Goal: Task Accomplishment & Management: Complete application form

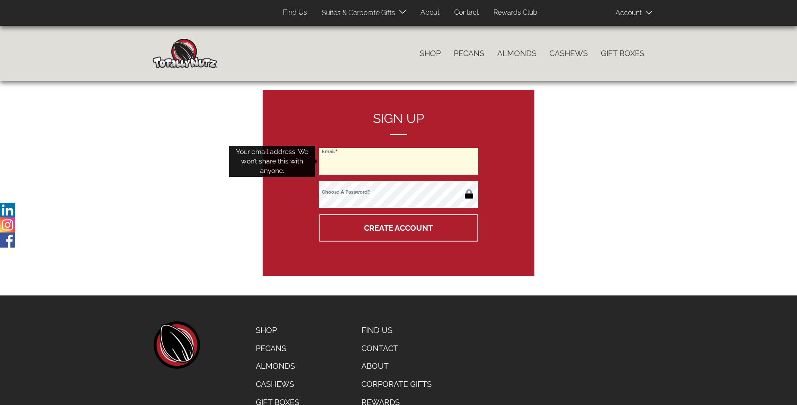
click at [398, 161] on input "Email" at bounding box center [399, 161] width 160 height 27
type input "[EMAIL_ADDRESS][DOMAIN_NAME]"
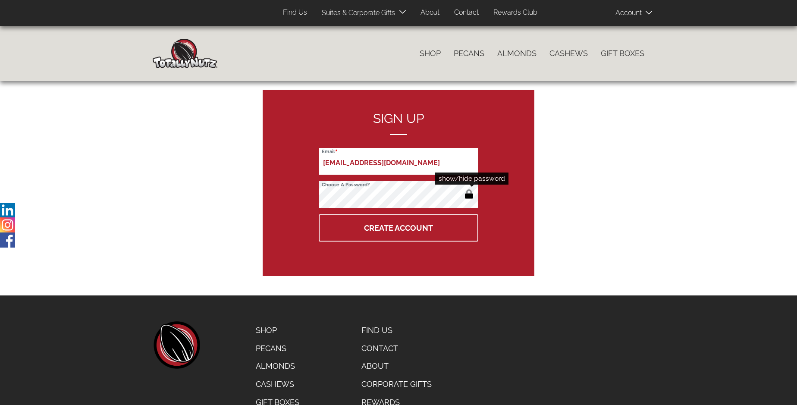
click at [469, 195] on button "button" at bounding box center [469, 195] width 14 height 14
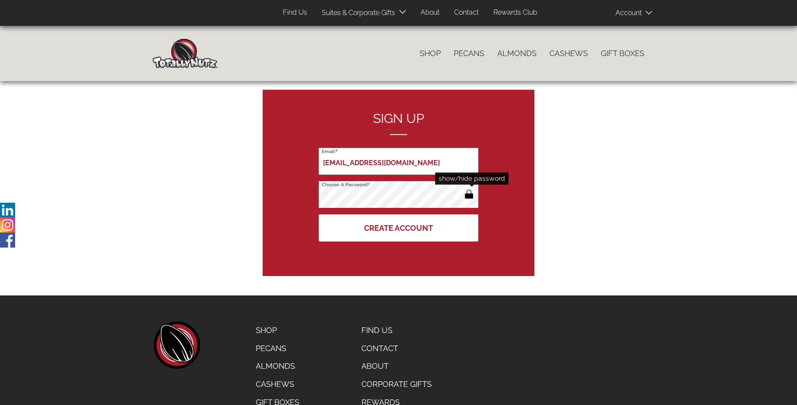
click at [398, 228] on button "Create Account" at bounding box center [399, 227] width 160 height 27
